Goal: Check status: Check status

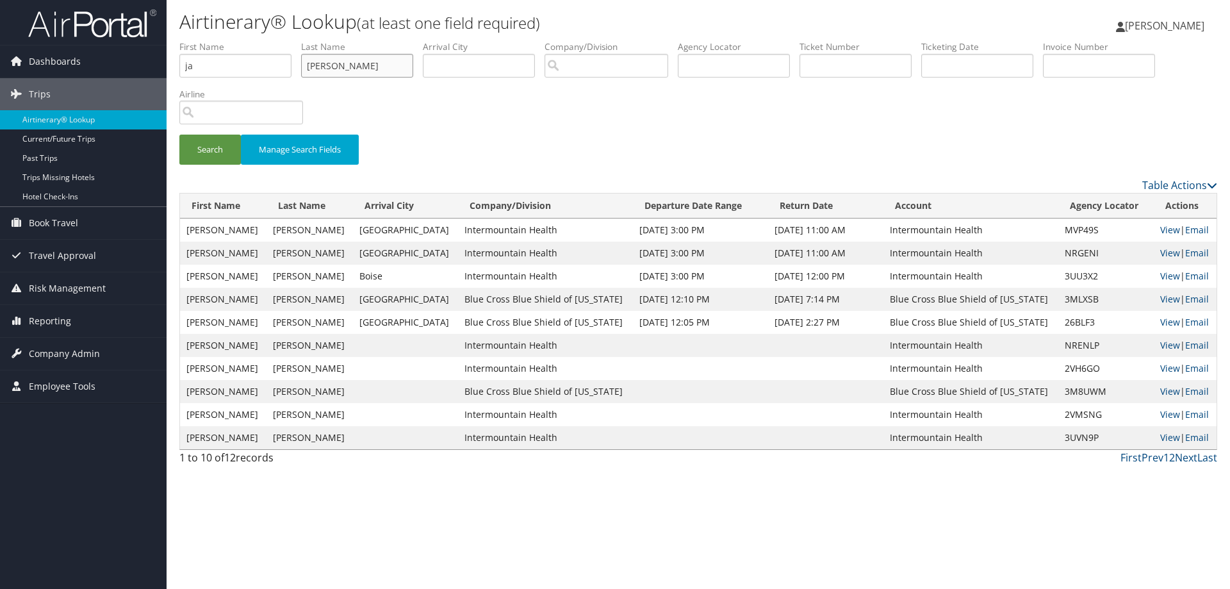
drag, startPoint x: 372, startPoint y: 64, endPoint x: 208, endPoint y: 60, distance: 164.0
click at [208, 40] on ul "First Name ja Last Name Palazzolo Departure City Arrival City Company/Division …" at bounding box center [698, 40] width 1038 height 0
drag, startPoint x: 204, startPoint y: 61, endPoint x: 131, endPoint y: 63, distance: 73.1
click at [131, 63] on div "Dashboards AirPortal 360™ (Manager) AirPortal 360™ (Agent) My Travel Dashboard …" at bounding box center [615, 294] width 1230 height 589
click at [764, 69] on input "text" at bounding box center [734, 66] width 112 height 24
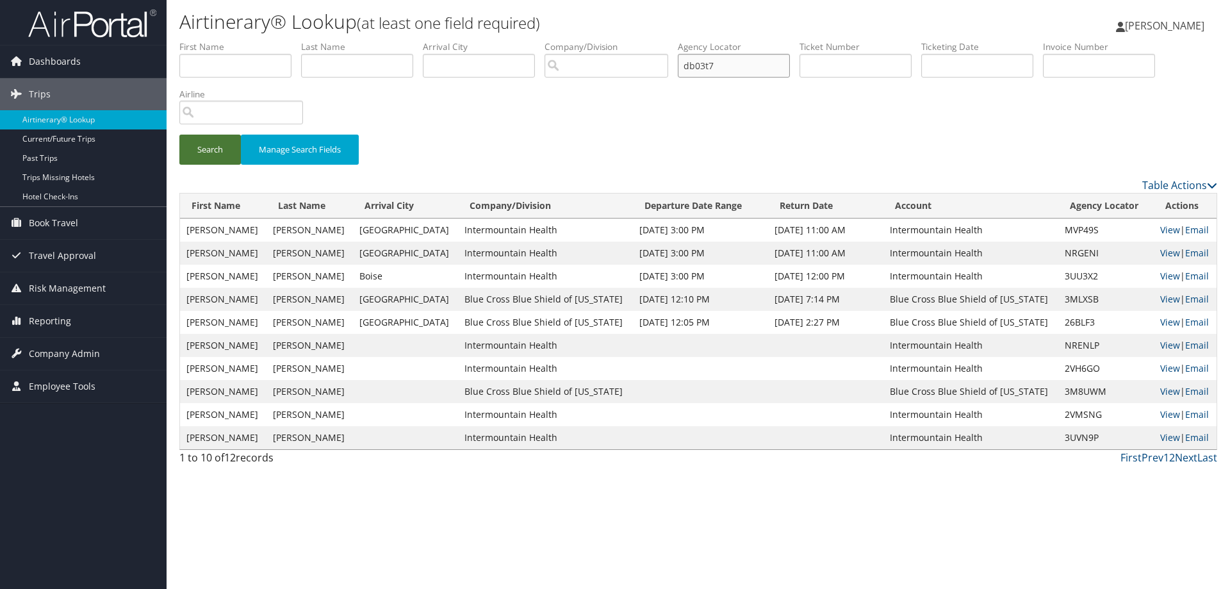
type input "db03t7"
click at [216, 138] on button "Search" at bounding box center [209, 150] width 61 height 30
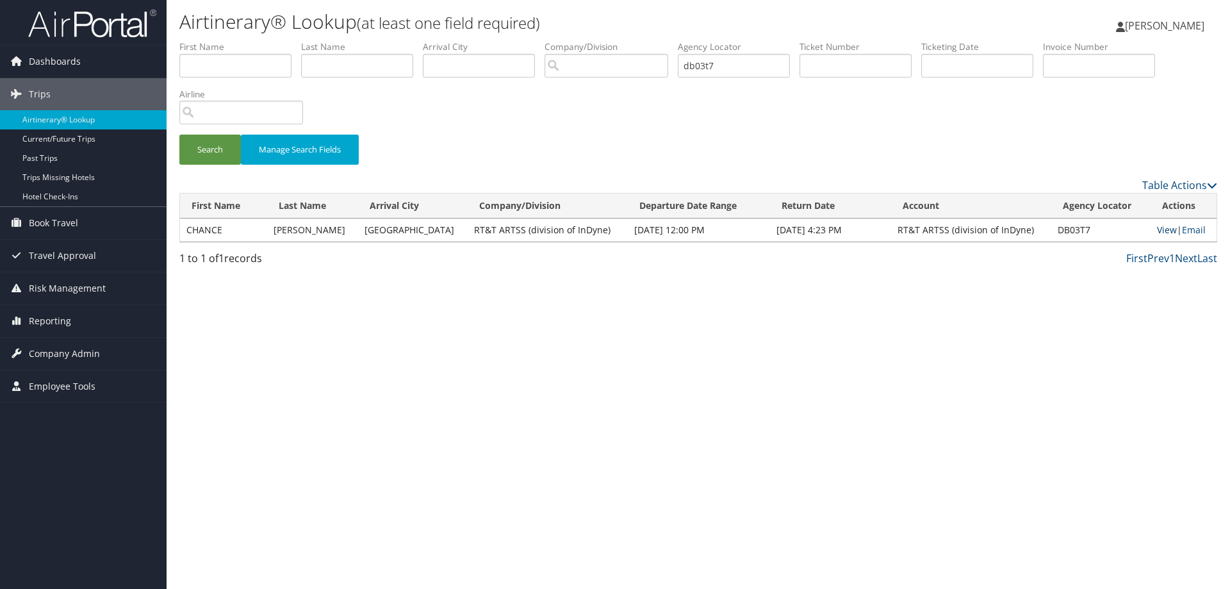
click at [1163, 229] on link "View" at bounding box center [1167, 230] width 20 height 12
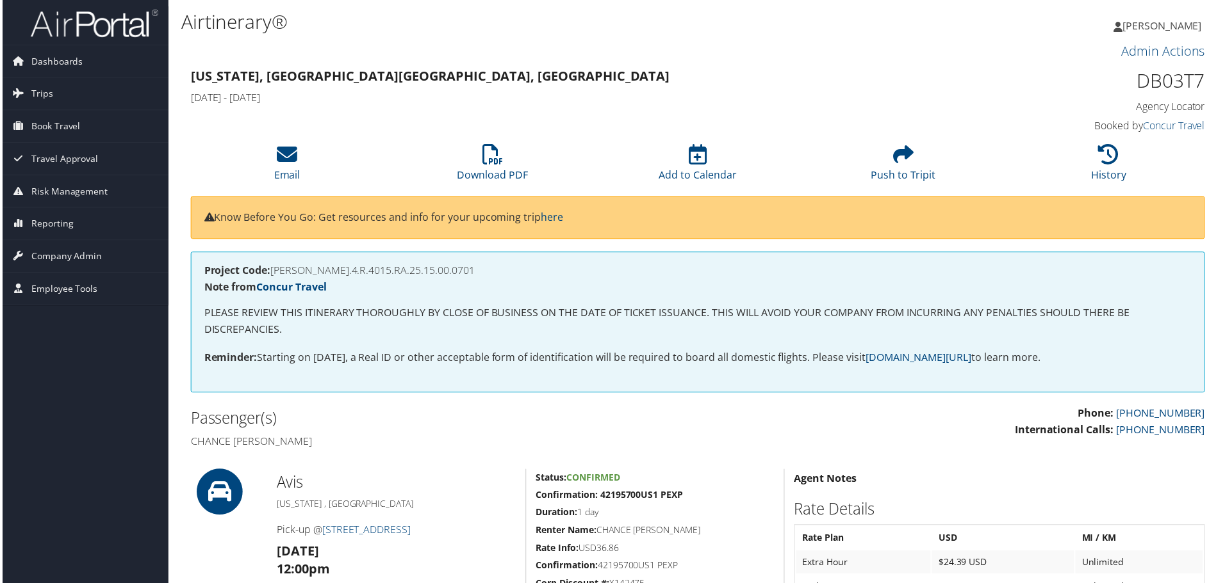
click at [1146, 86] on h1 "DB03T7" at bounding box center [1087, 81] width 240 height 27
copy h1 "DB03T7"
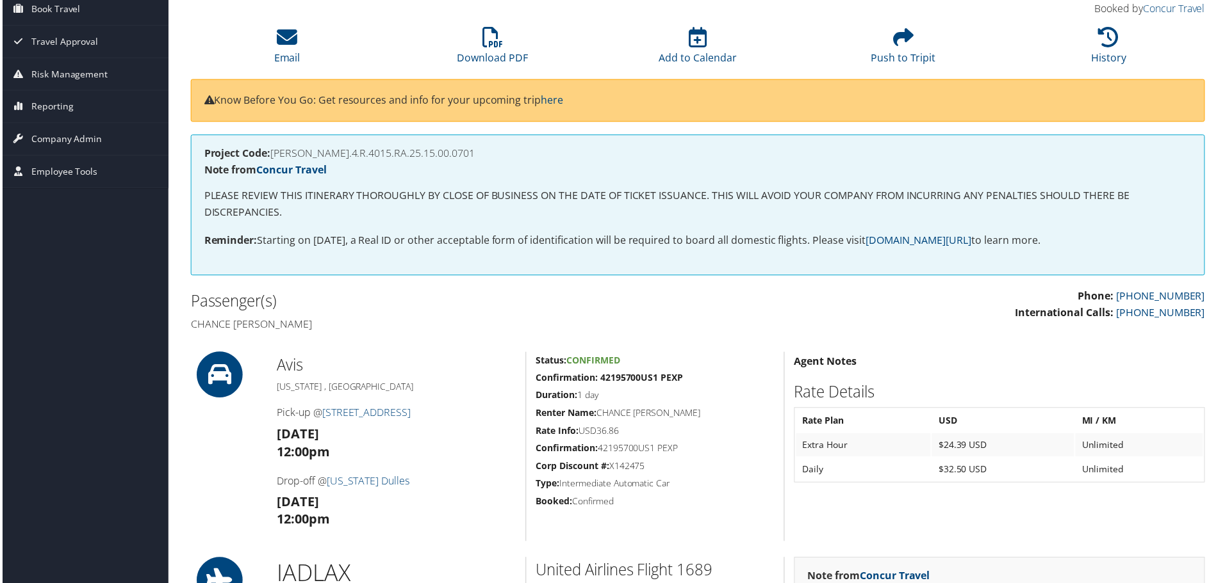
scroll to position [128, 0]
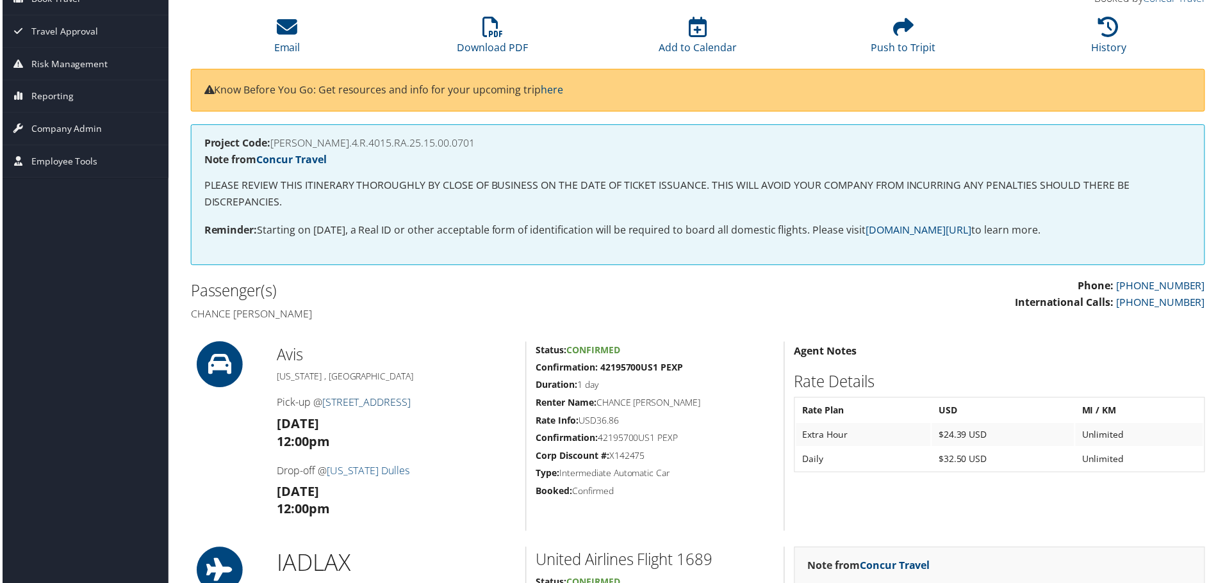
click at [353, 406] on link "[STREET_ADDRESS]" at bounding box center [365, 404] width 89 height 14
click at [253, 314] on h4 "Chance [PERSON_NAME]" at bounding box center [439, 315] width 500 height 14
copy h4 "[PERSON_NAME]"
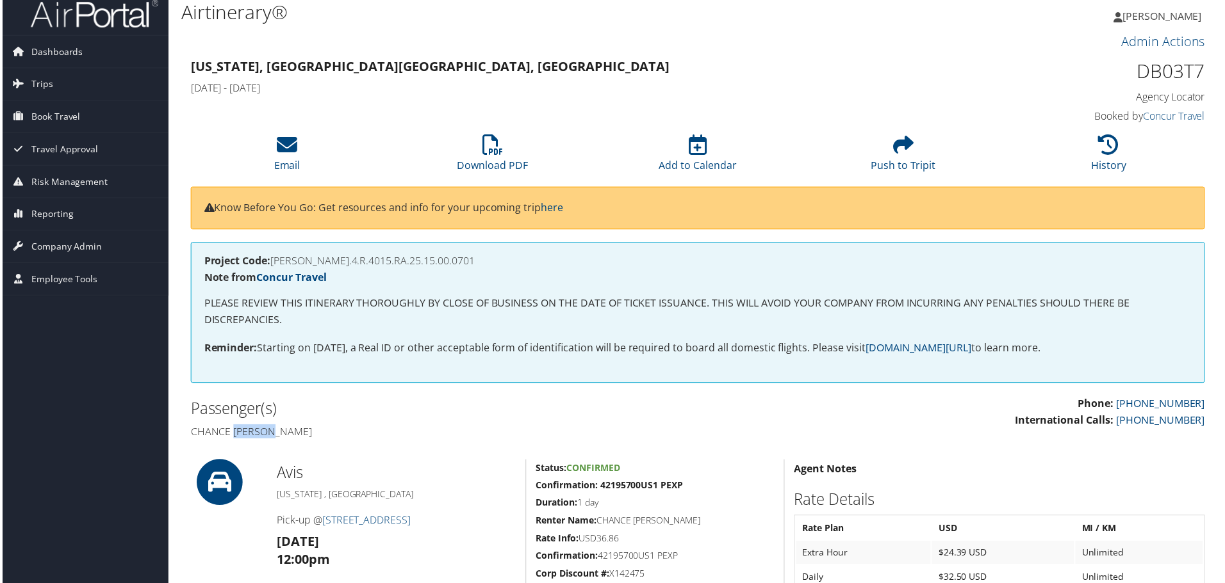
scroll to position [0, 0]
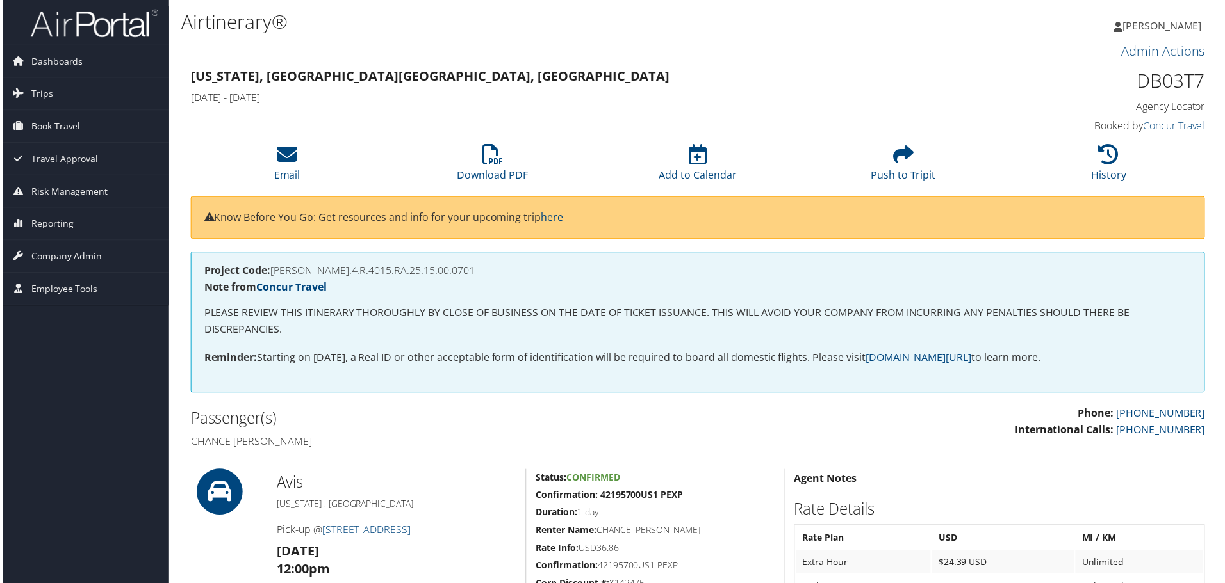
click at [1152, 81] on h1 "DB03T7" at bounding box center [1087, 81] width 240 height 27
copy h1 "DB03T7"
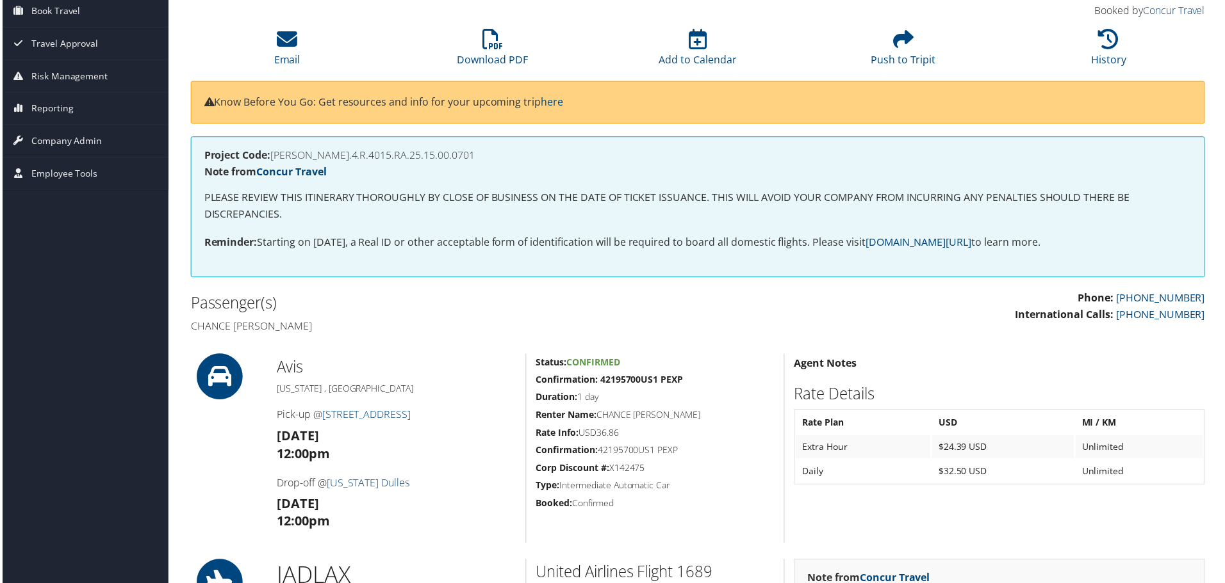
scroll to position [128, 0]
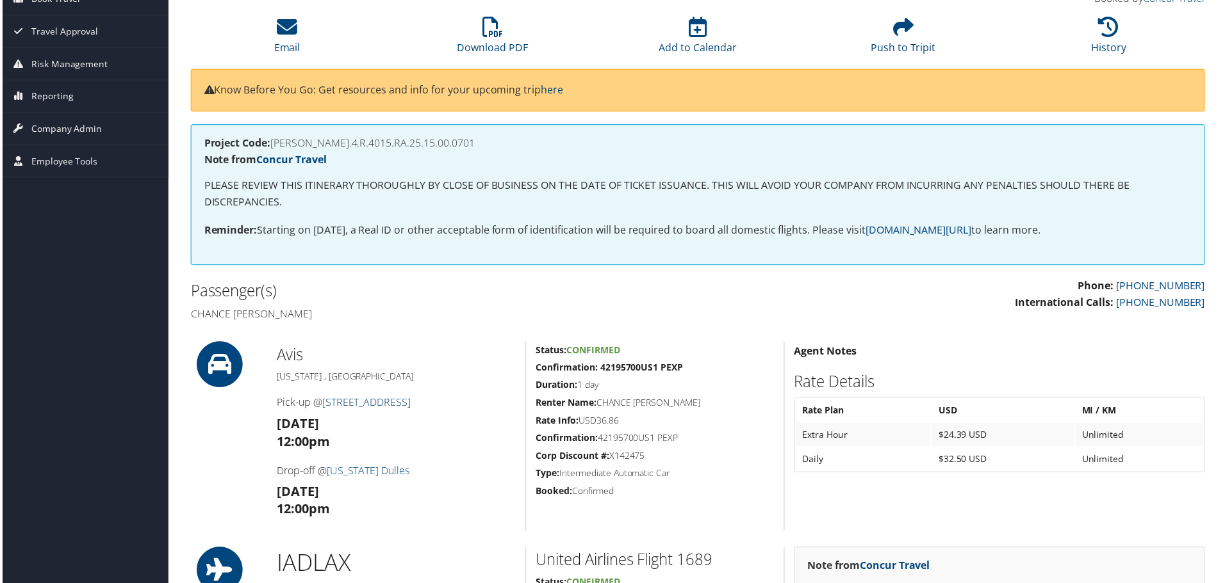
drag, startPoint x: 430, startPoint y: 408, endPoint x: 326, endPoint y: 405, distance: 103.8
click at [326, 405] on h4 "Pick-up @ [STREET_ADDRESS]" at bounding box center [395, 404] width 240 height 14
click at [441, 405] on h4 "Pick-up @ [STREET_ADDRESS]" at bounding box center [395, 404] width 240 height 14
drag, startPoint x: 416, startPoint y: 405, endPoint x: 323, endPoint y: 407, distance: 92.9
click at [323, 407] on h4 "Pick-up @ [STREET_ADDRESS]" at bounding box center [395, 404] width 240 height 14
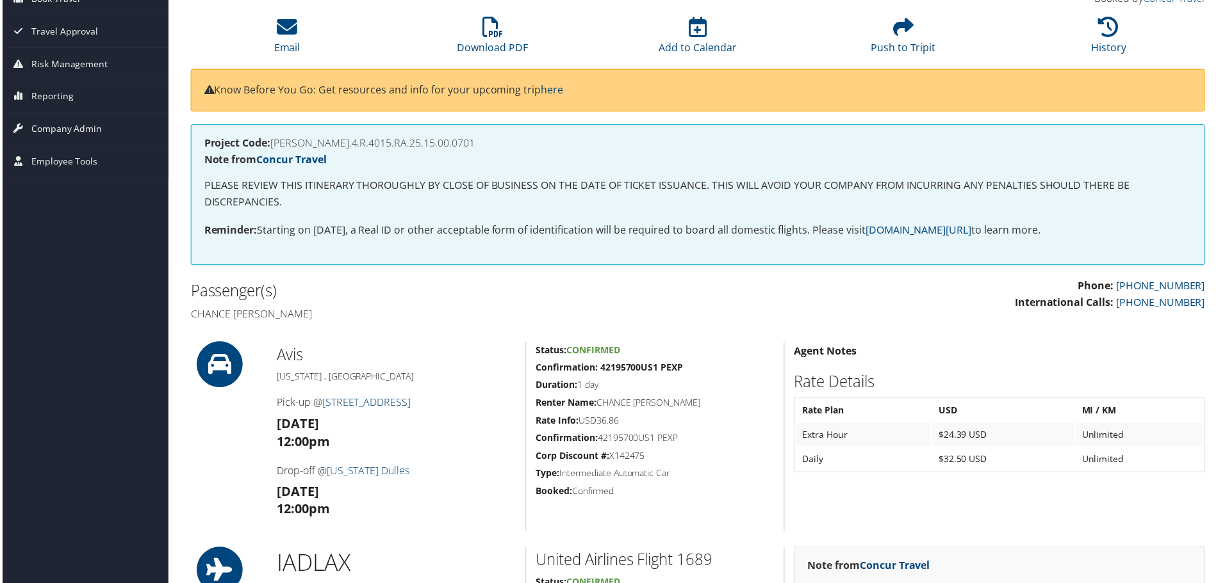
copy link "[STREET_ADDRESS]"
